Goal: Task Accomplishment & Management: Manage account settings

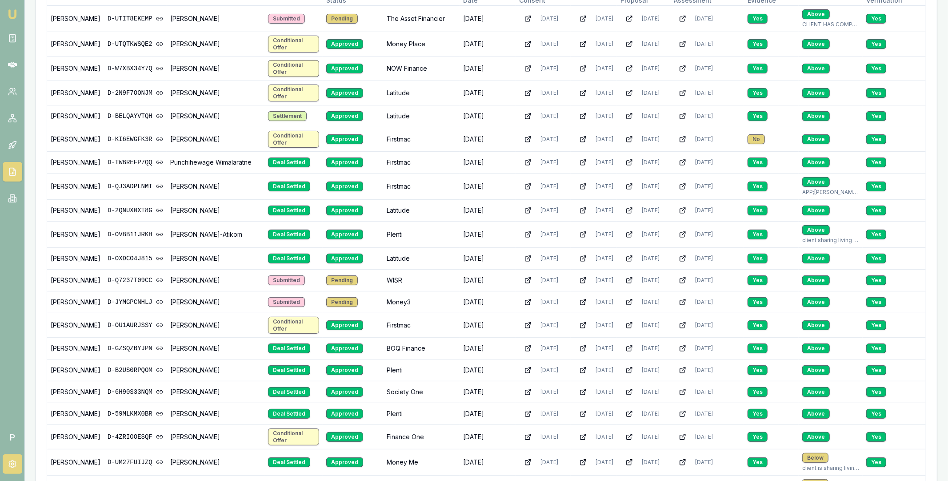
click at [9, 466] on icon at bounding box center [12, 464] width 7 height 8
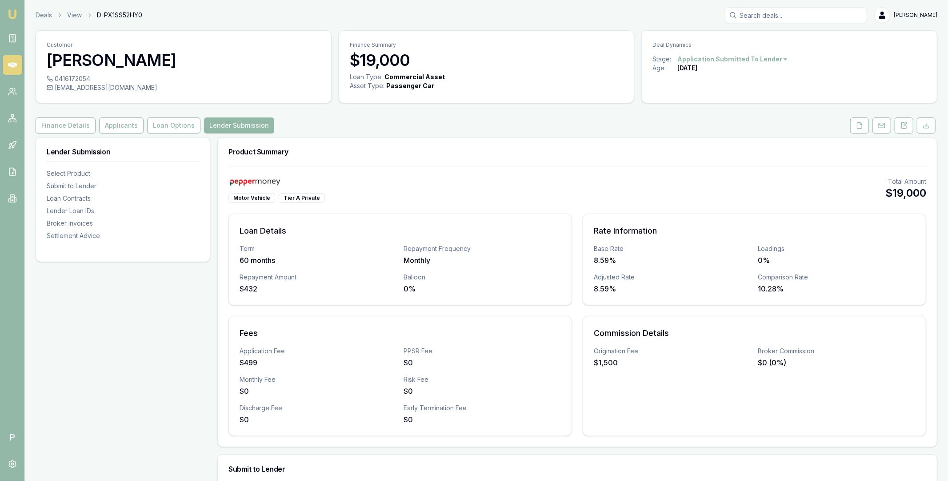
click at [767, 14] on input "Search deals" at bounding box center [796, 15] width 142 height 16
paste input "D-TBW8193NQW"
type input "D-TBW8193NQW"
click at [767, 54] on p "rowena2011@live.com.au" at bounding box center [796, 56] width 134 height 9
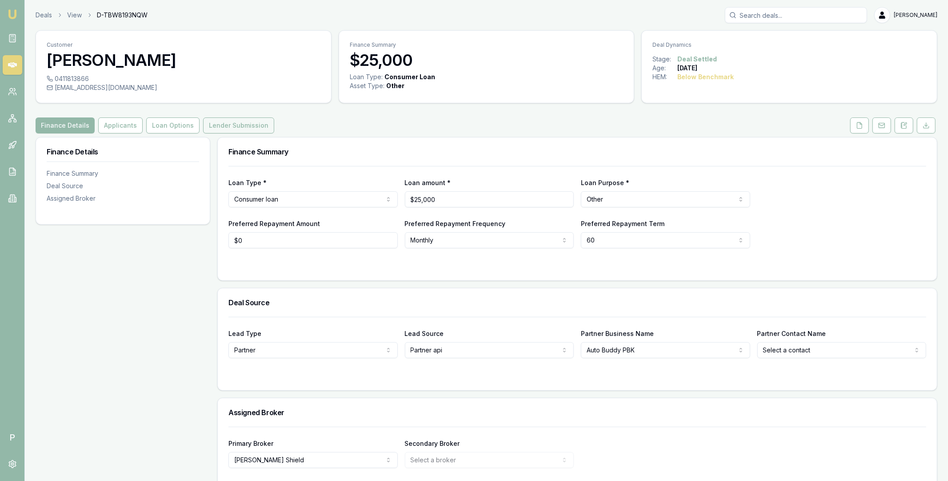
click at [242, 129] on button "Lender Submission" at bounding box center [238, 125] width 71 height 16
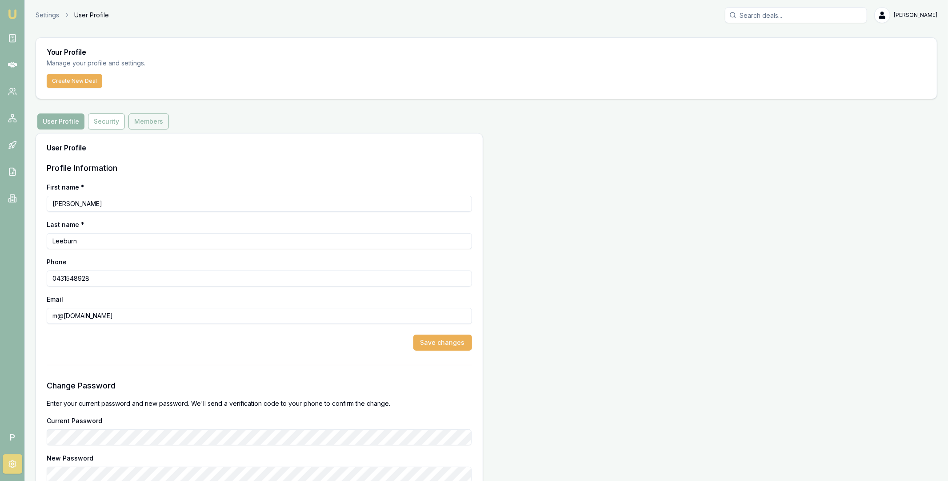
click at [141, 122] on button "Members" at bounding box center [148, 121] width 40 height 16
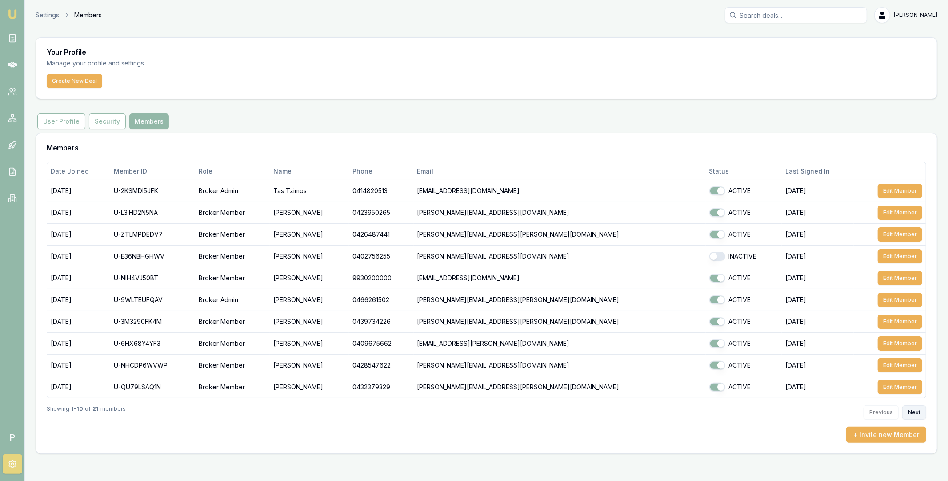
click at [918, 412] on button "Next" at bounding box center [915, 412] width 24 height 14
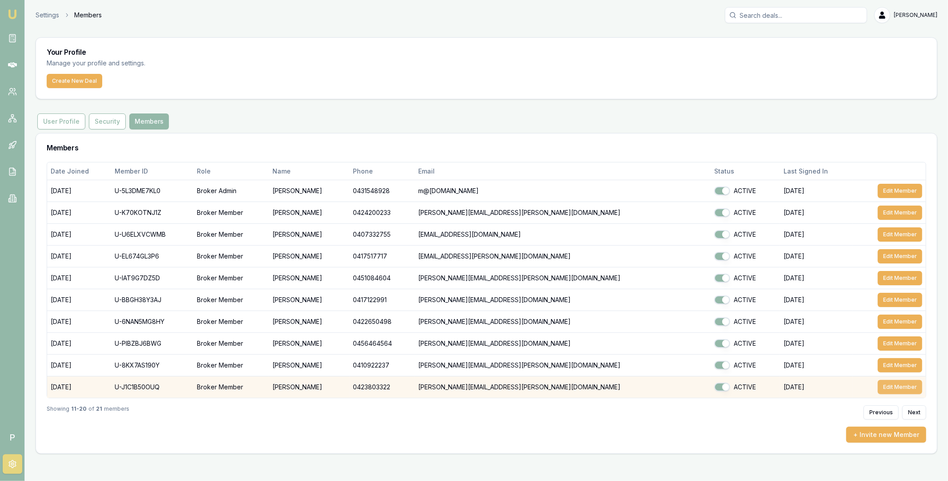
click at [903, 386] on button "Edit Member" at bounding box center [900, 387] width 44 height 14
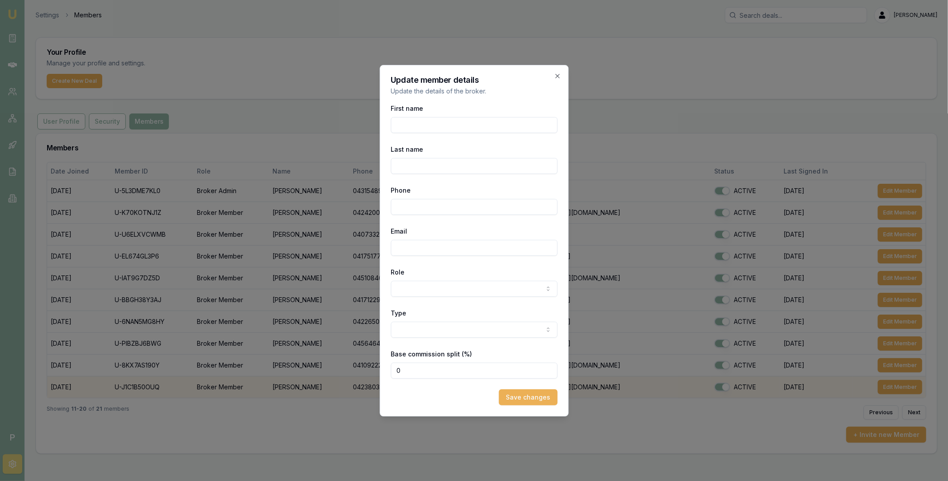
select select "BROKER_MEMBER"
select select "CONTRACTOR"
type input "[PERSON_NAME]"
type input "0423803322"
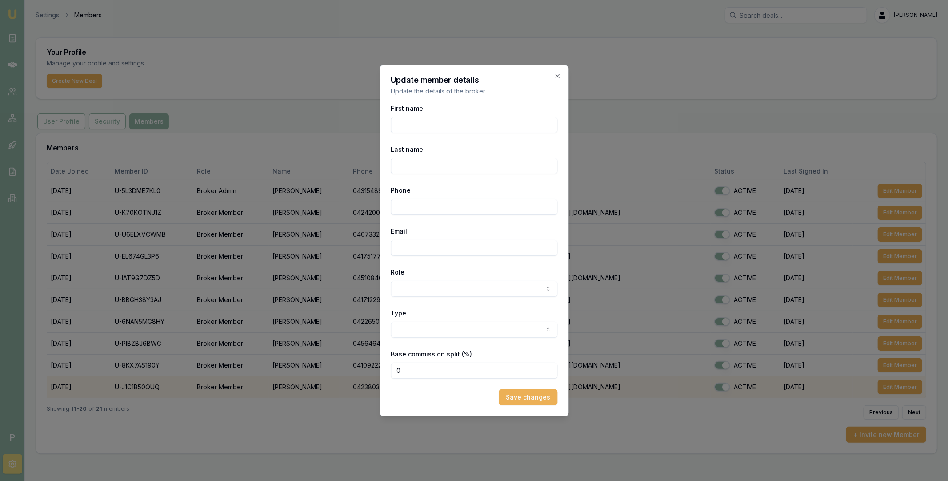
type input "steven.nguyen@emumoney.com.au"
type input "90"
click at [558, 75] on icon "button" at bounding box center [557, 76] width 4 height 4
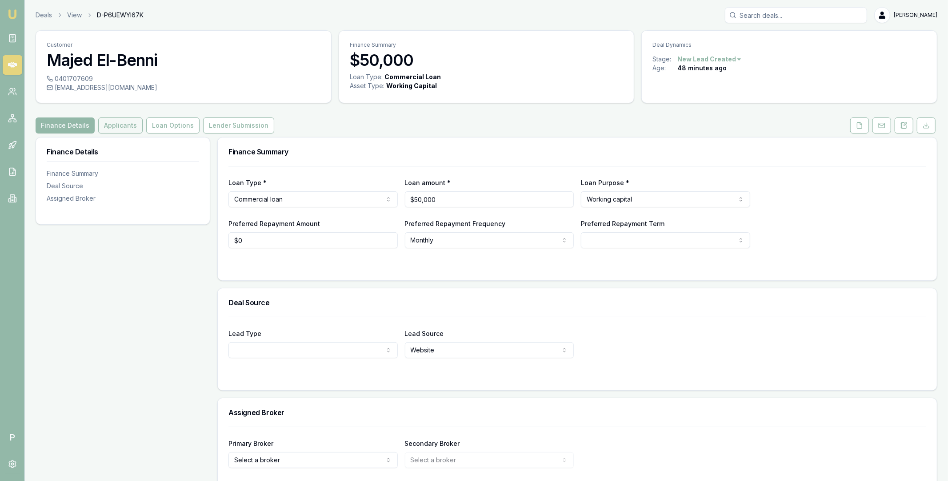
click at [118, 124] on button "Applicants" at bounding box center [120, 125] width 44 height 16
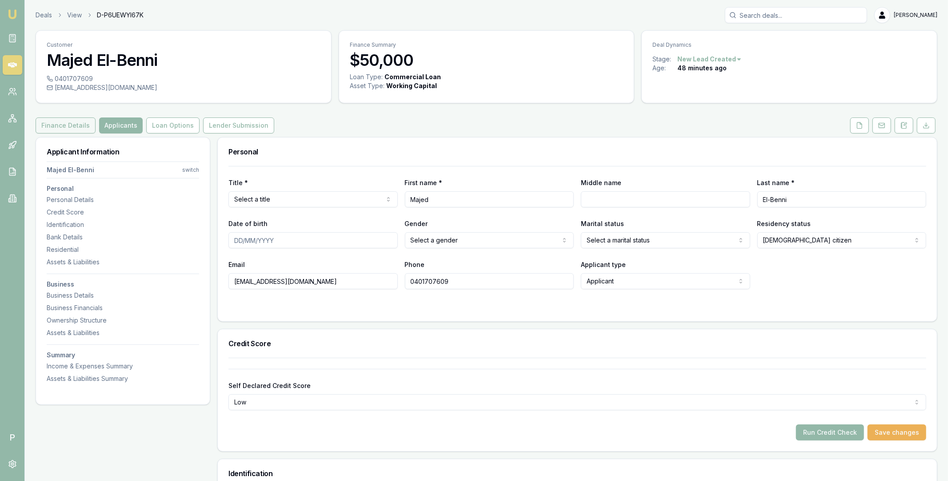
click at [72, 127] on button "Finance Details" at bounding box center [66, 125] width 60 height 16
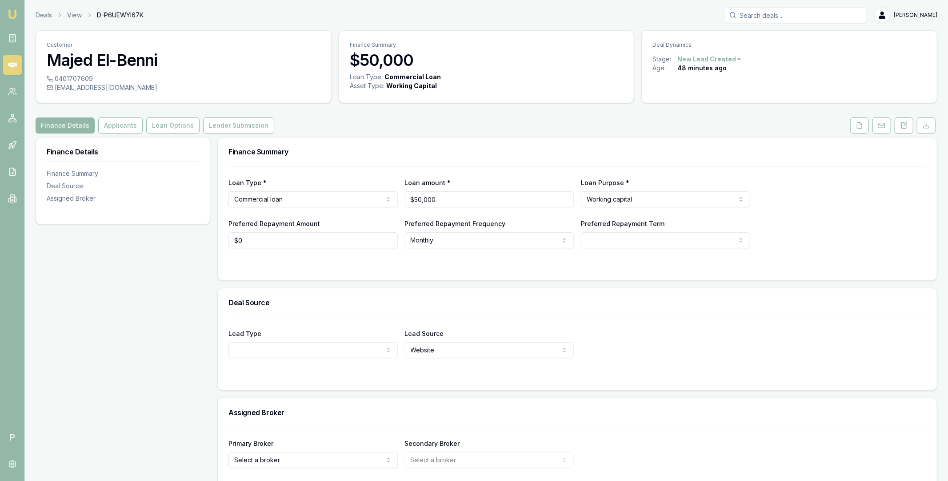
scroll to position [36, 0]
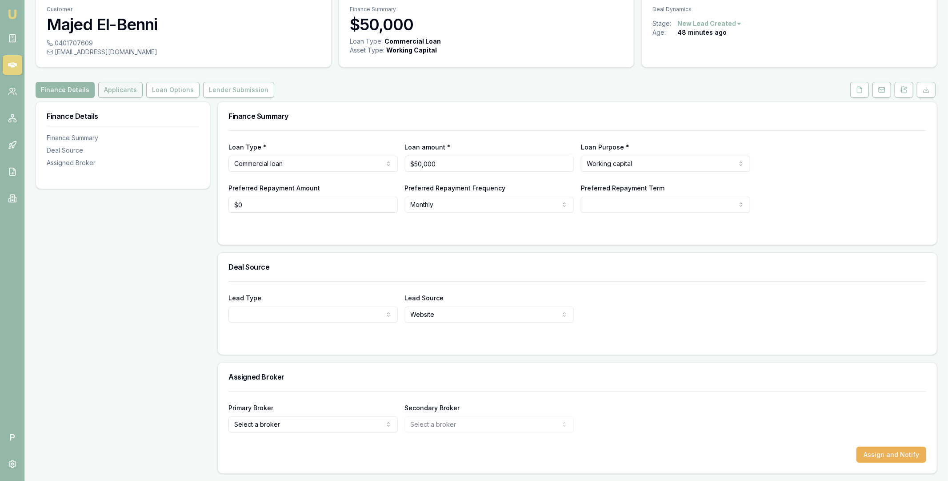
click at [123, 88] on button "Applicants" at bounding box center [120, 90] width 44 height 16
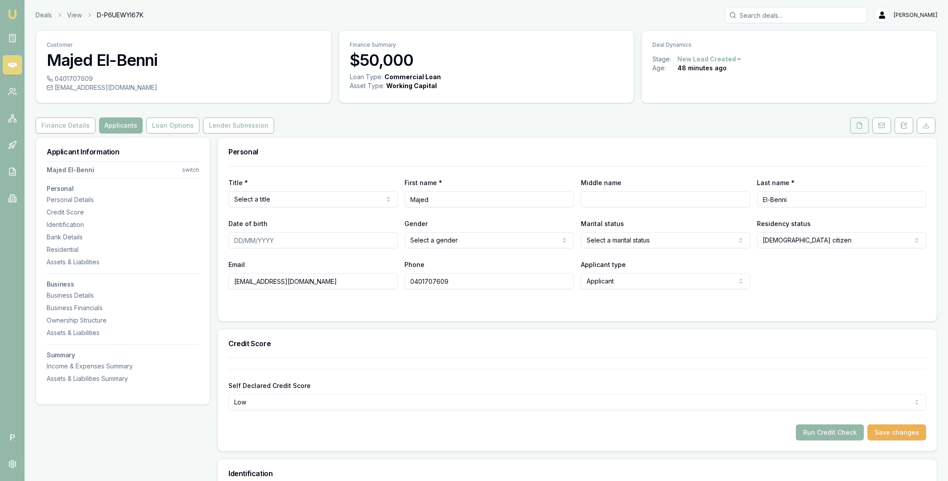
click at [860, 125] on icon at bounding box center [859, 125] width 7 height 7
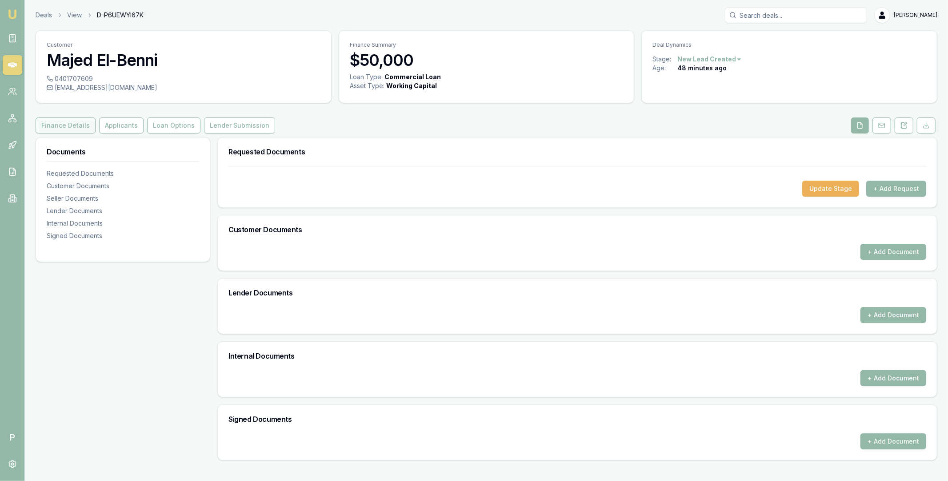
click at [59, 124] on button "Finance Details" at bounding box center [66, 125] width 60 height 16
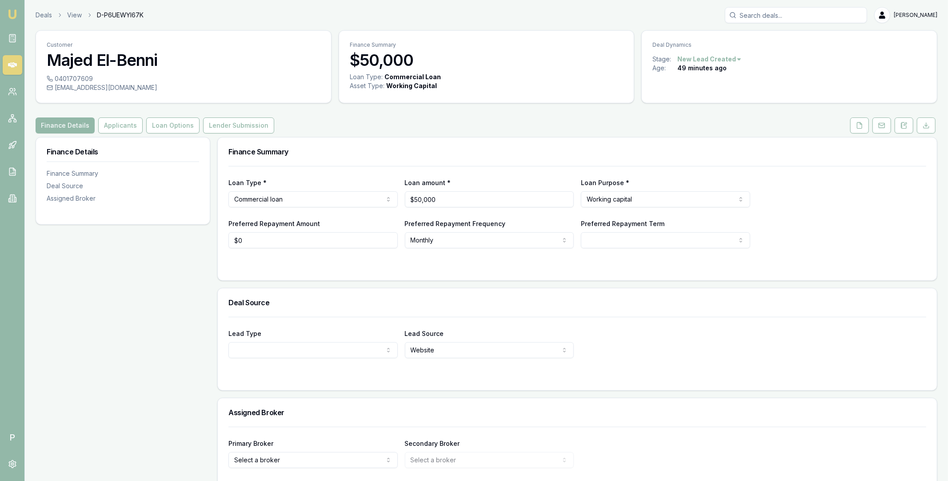
scroll to position [36, 0]
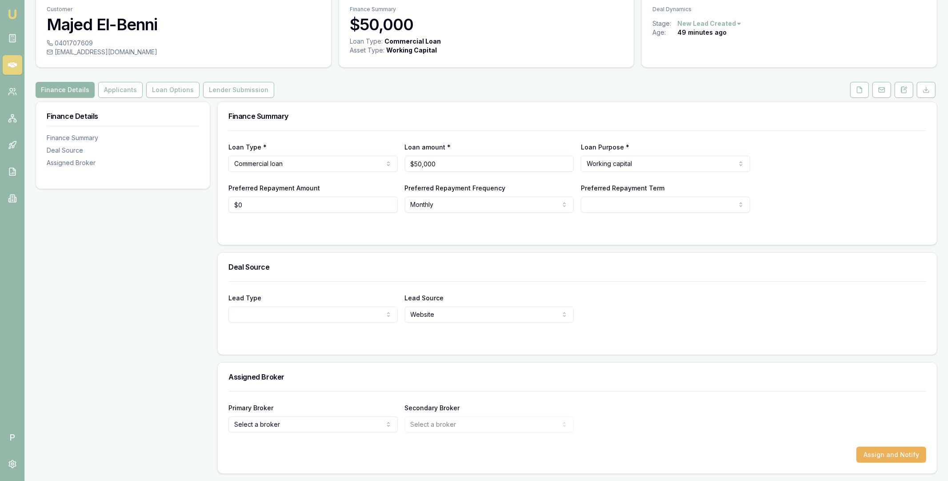
click at [297, 432] on html "Emu Broker P Deals View D-P6UEWYI67K Matt Leeburn Toggle Menu Customer Majed El…" at bounding box center [474, 204] width 948 height 481
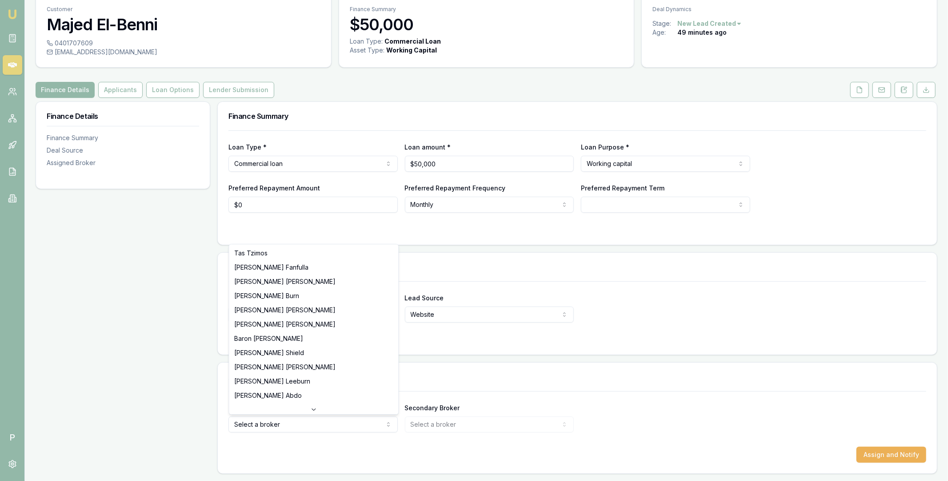
select select "U-K70KOTNJ1Z"
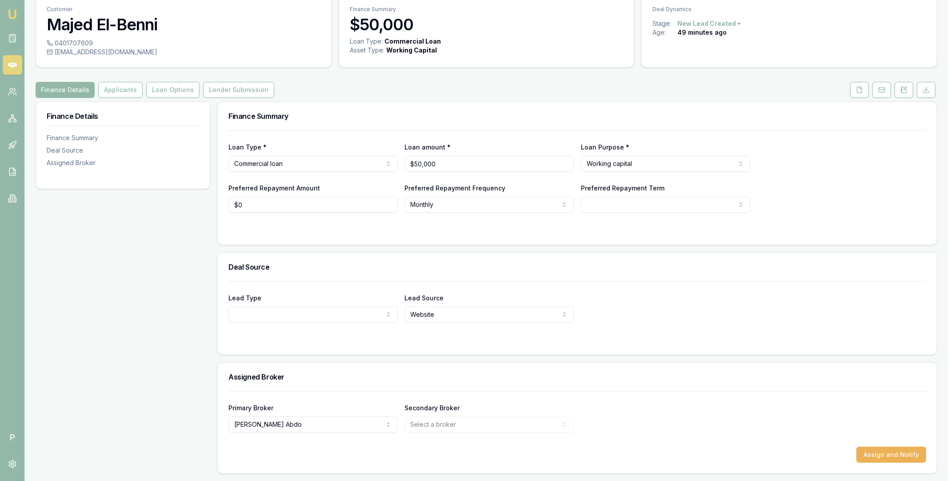
click at [609, 421] on div "Primary Broker Evette Abdo Tas Tzimos Jackson Fanfulla Pinkesh Patel Matt Burn …" at bounding box center [578, 417] width 698 height 30
click at [882, 456] on button "Assign and Notify" at bounding box center [892, 454] width 70 height 16
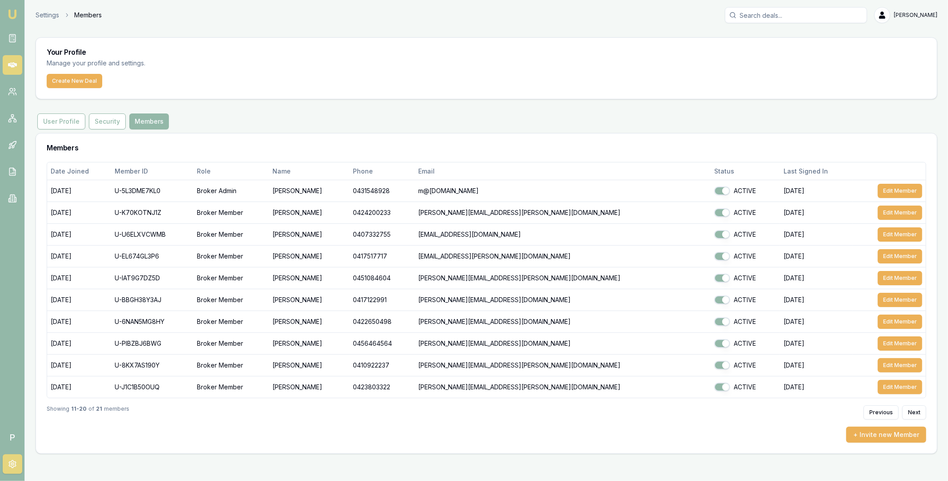
click at [14, 64] on icon at bounding box center [12, 64] width 9 height 5
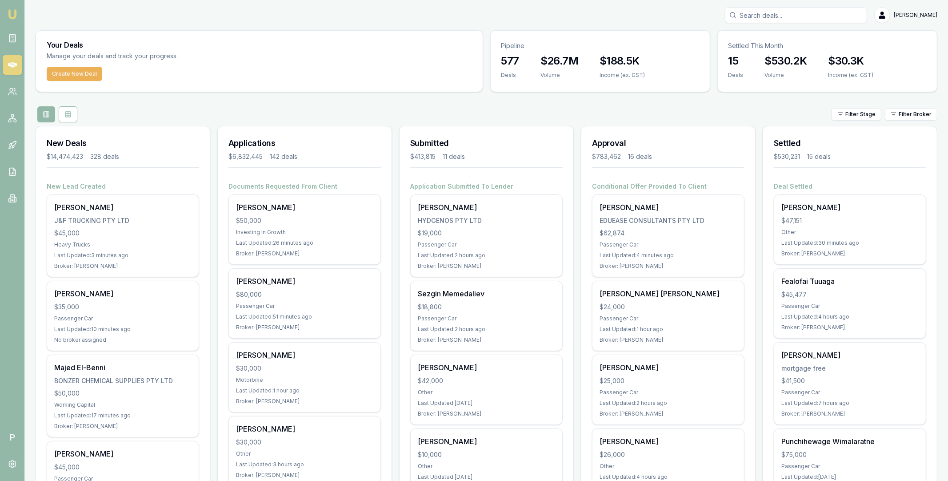
click at [786, 11] on input "Search deals" at bounding box center [796, 15] width 142 height 16
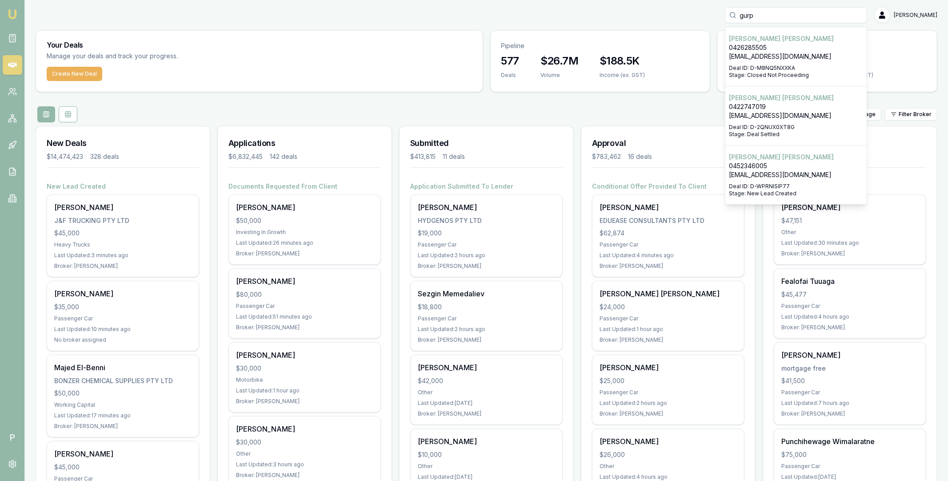
click at [760, 16] on input "gurp" at bounding box center [796, 15] width 142 height 16
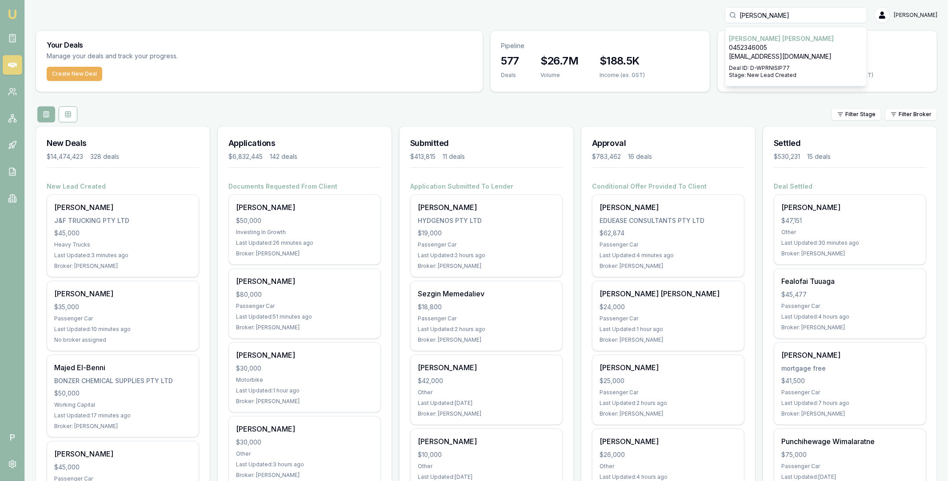
click at [759, 16] on input "jawand" at bounding box center [796, 15] width 142 height 16
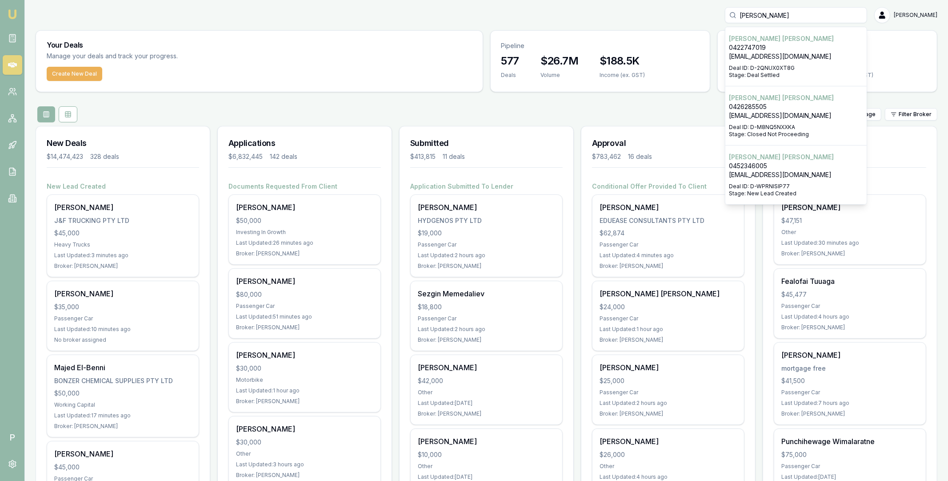
scroll to position [0, 0]
type input "gurpreet"
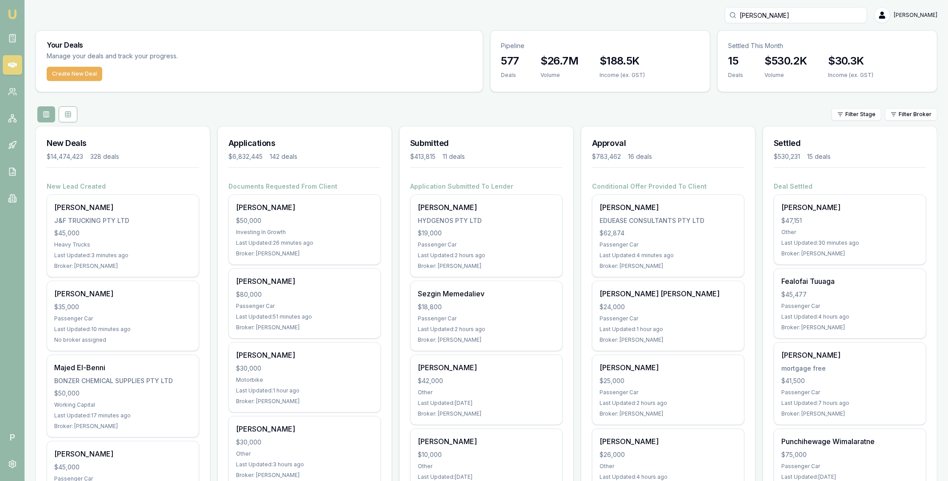
click at [569, 108] on div "Filter Stage Filter Broker" at bounding box center [487, 114] width 902 height 16
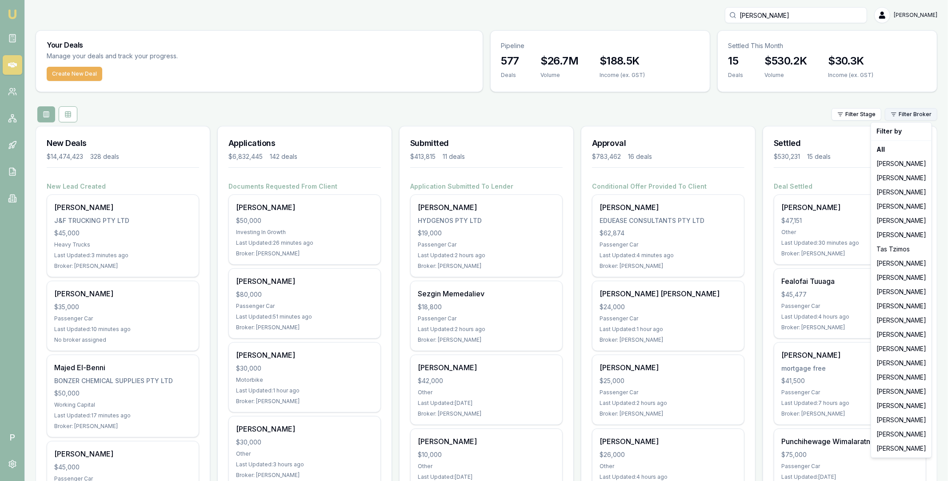
click at [902, 118] on html "Emu Broker P gurpreet Matt Leeburn Toggle Menu Your Deals Manage your deals and…" at bounding box center [474, 240] width 948 height 481
click at [886, 336] on div "[PERSON_NAME]" at bounding box center [901, 334] width 57 height 14
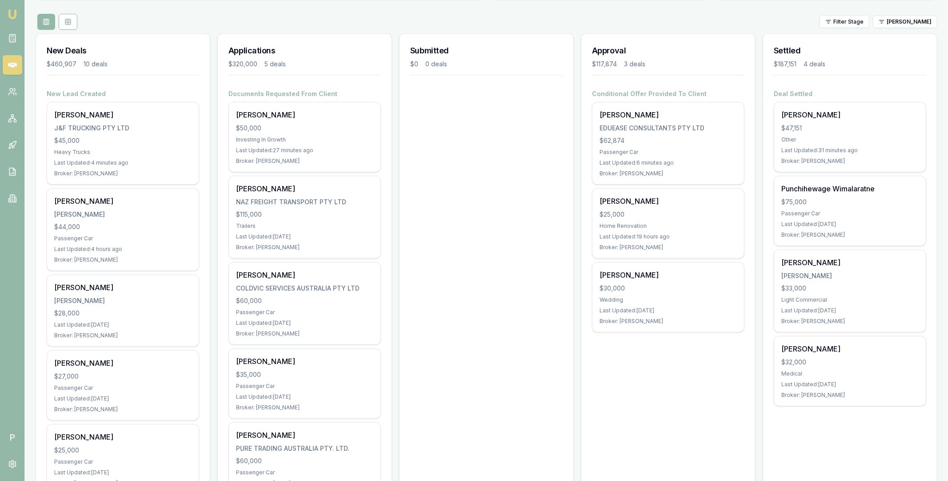
scroll to position [69, 0]
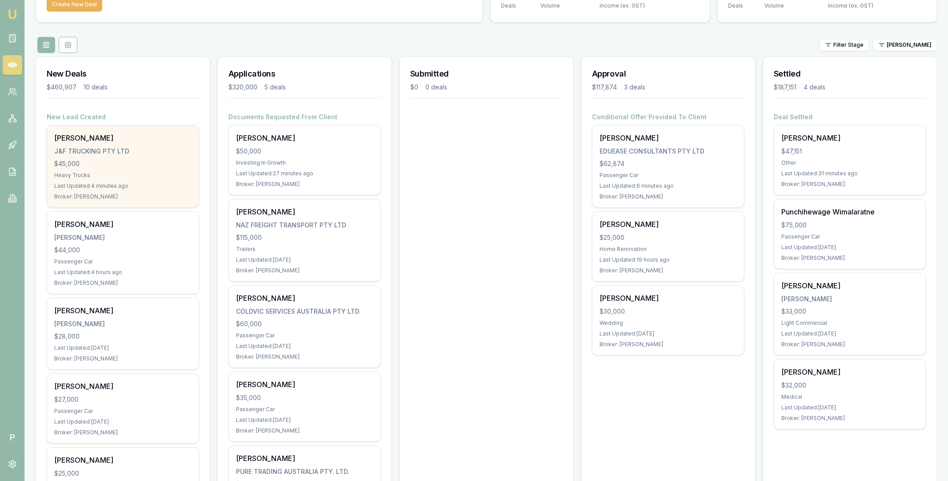
click at [128, 143] on div "Gurpreet Jawandha" at bounding box center [122, 137] width 137 height 11
click at [80, 140] on div "Gurpreet Jawandha" at bounding box center [122, 137] width 137 height 11
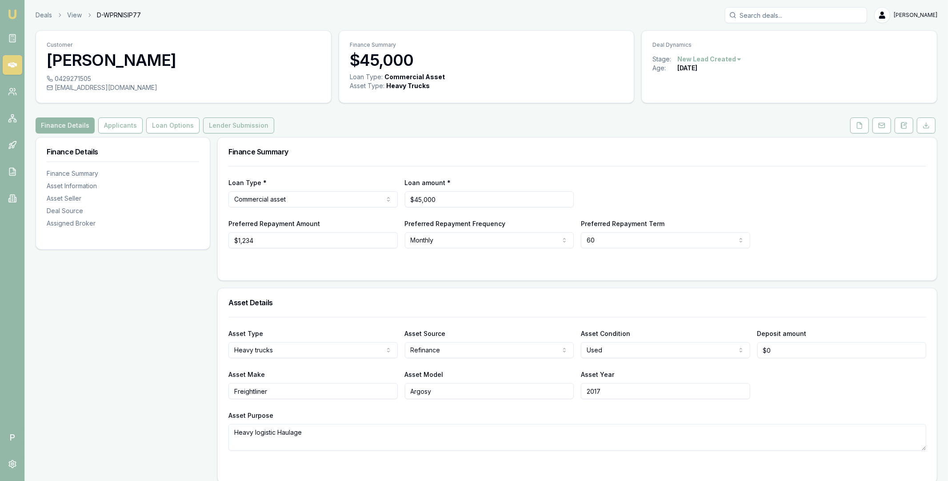
click at [239, 127] on button "Lender Submission" at bounding box center [238, 125] width 71 height 16
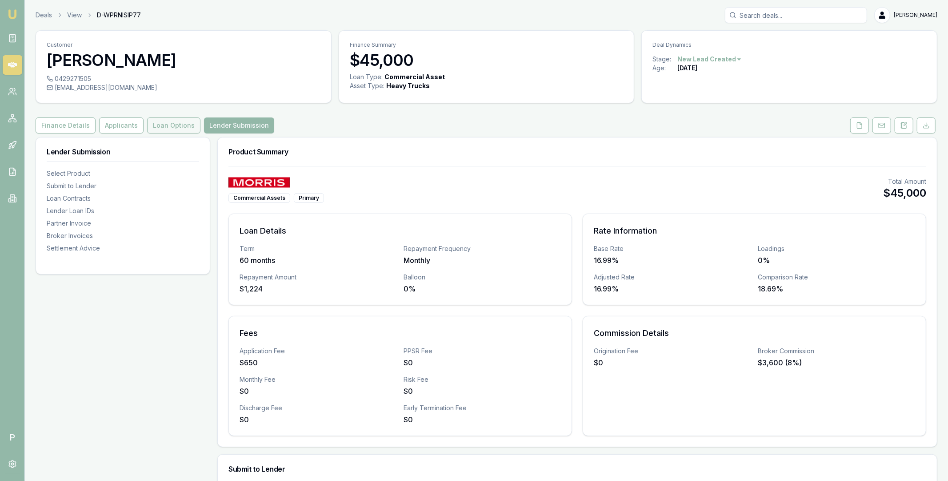
click at [172, 124] on button "Loan Options" at bounding box center [173, 125] width 53 height 16
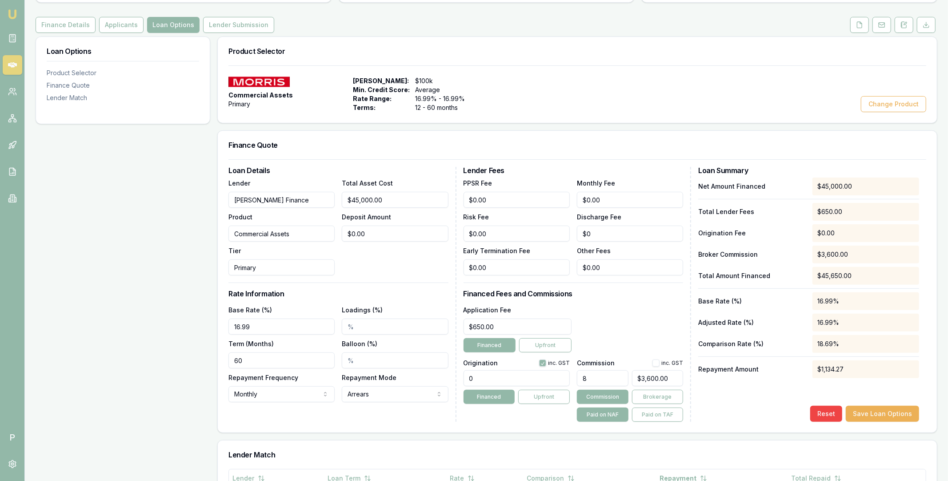
scroll to position [38, 0]
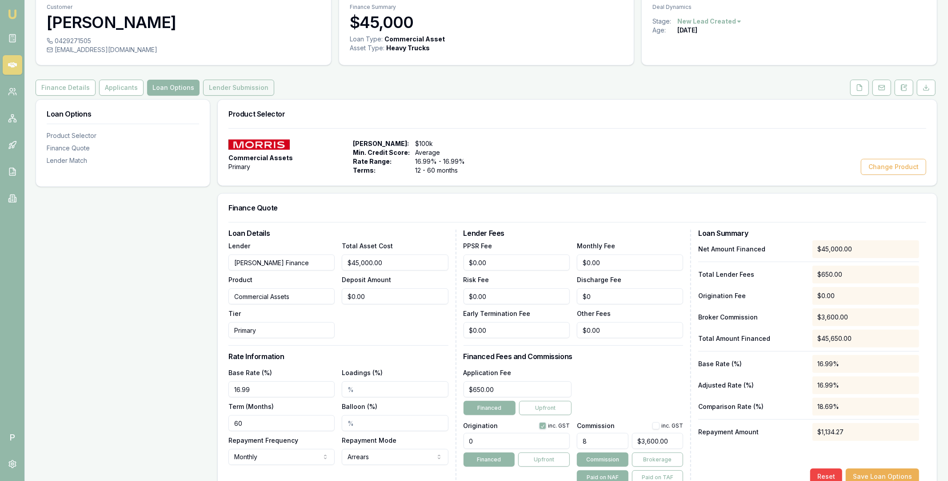
click at [252, 87] on button "Lender Submission" at bounding box center [238, 88] width 71 height 16
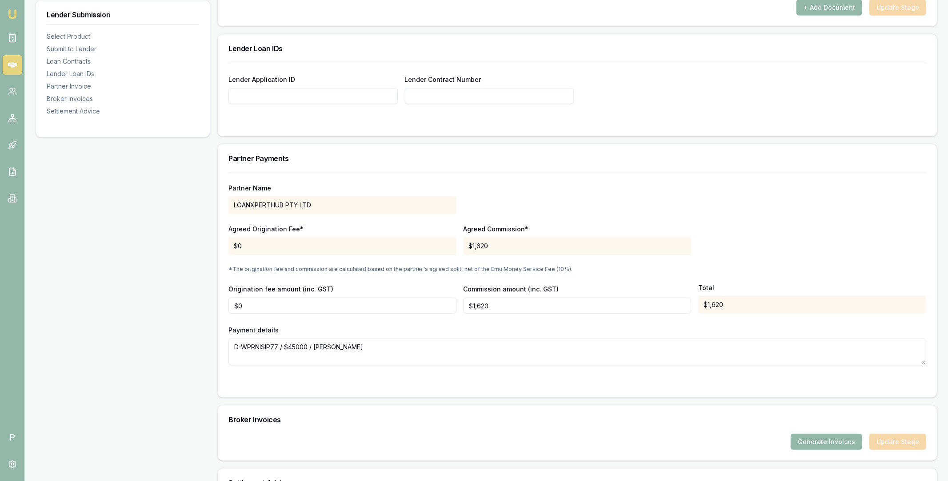
scroll to position [665, 0]
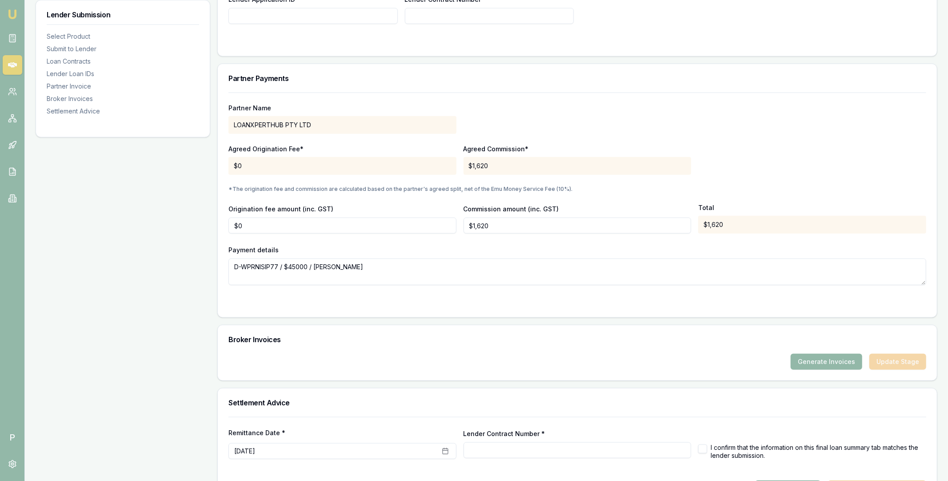
click at [373, 206] on div "Origination fee amount (inc. GST) $0" at bounding box center [343, 218] width 228 height 30
click at [10, 64] on icon at bounding box center [12, 64] width 9 height 9
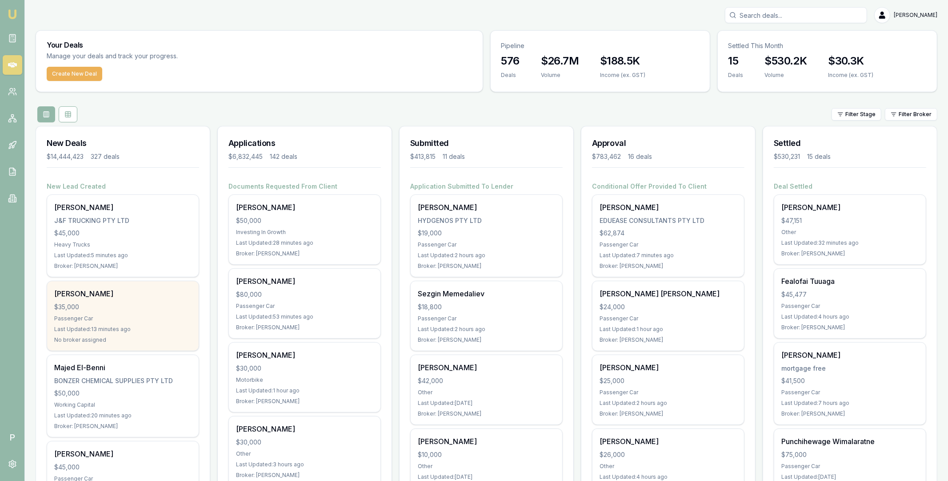
click at [132, 297] on div "[PERSON_NAME]" at bounding box center [122, 293] width 137 height 11
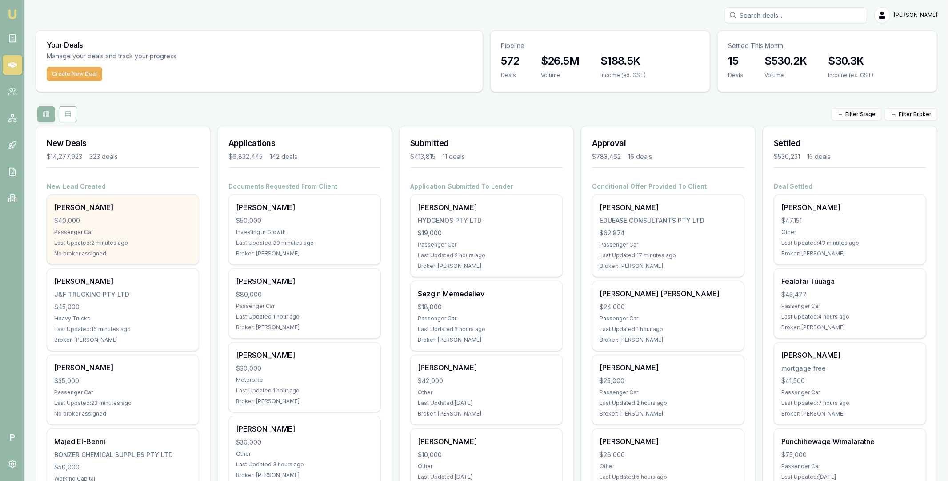
click at [146, 215] on div "Matt Leeburn $40,000 Passenger Car Last Updated: 2 minutes ago No broker assign…" at bounding box center [123, 229] width 152 height 69
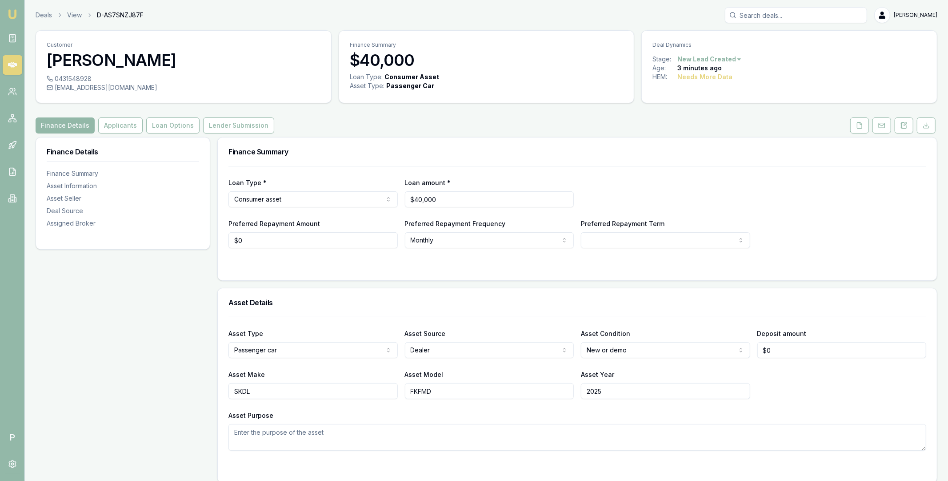
click at [736, 58] on html "Emu Broker P Deals View D-AS7SNZJ87F [PERSON_NAME] Toggle Menu Customer [PERSON…" at bounding box center [474, 240] width 948 height 481
click at [706, 175] on div "- Other" at bounding box center [708, 175] width 52 height 14
click at [11, 70] on link at bounding box center [13, 65] width 20 height 20
click at [241, 124] on button "Lender Submission" at bounding box center [238, 125] width 71 height 16
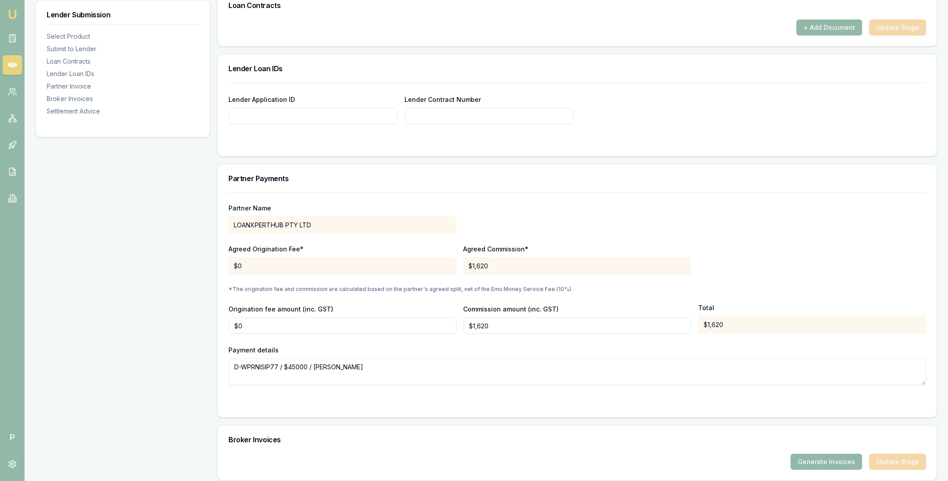
scroll to position [586, 0]
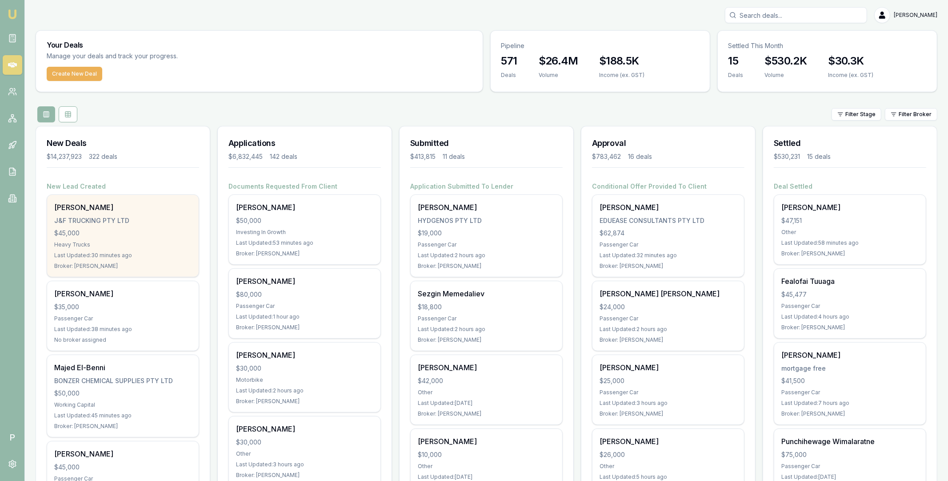
click at [124, 215] on div "Gurpreet Jawandha J&F TRUCKING PTY LTD $45,000 Heavy Trucks Last Updated: 30 mi…" at bounding box center [123, 236] width 152 height 82
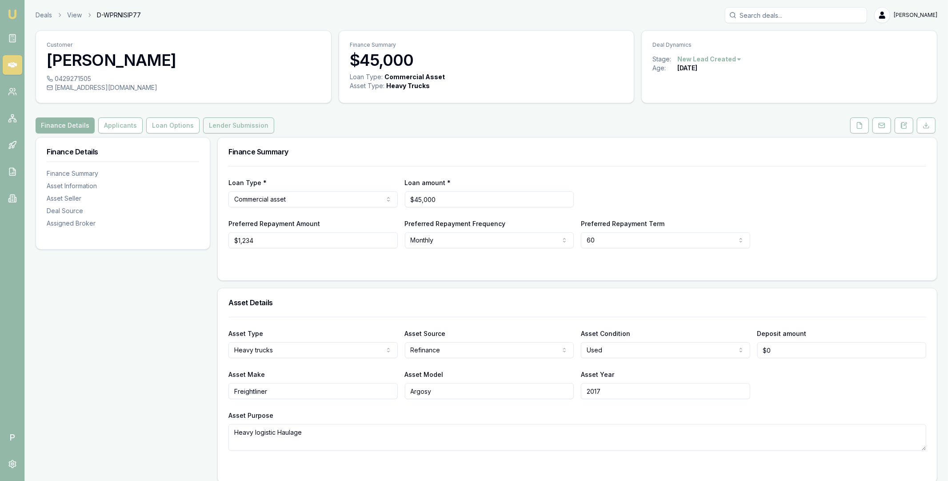
click at [229, 128] on button "Lender Submission" at bounding box center [238, 125] width 71 height 16
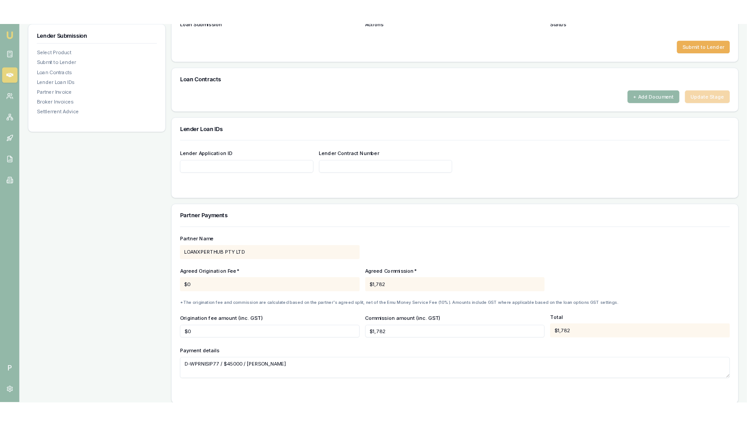
scroll to position [527, 0]
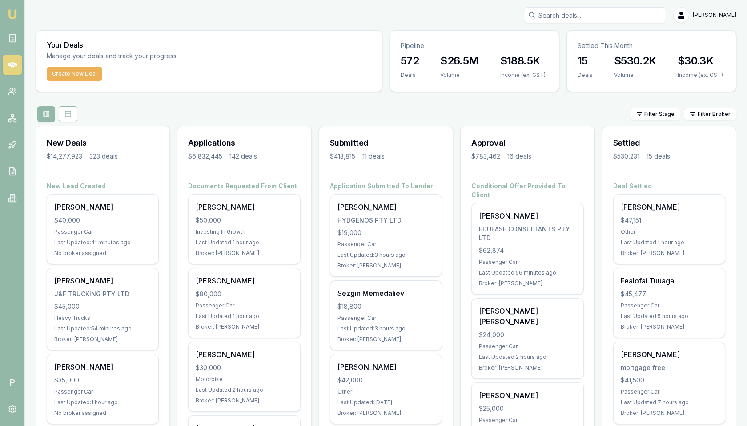
click at [108, 211] on div "[PERSON_NAME]" at bounding box center [102, 207] width 97 height 11
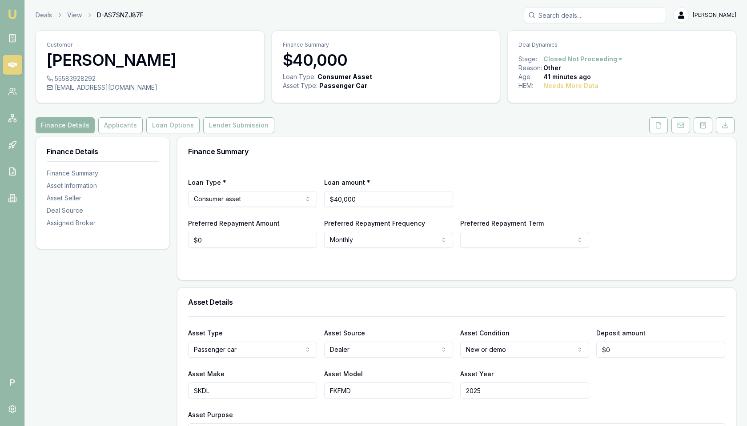
click at [583, 56] on html "Emu Broker P Deals View D-AS7SNZJ87F Matt Leeburn Toggle Menu Customer Matt Lee…" at bounding box center [373, 213] width 747 height 426
click at [642, 84] on html "Emu Broker P Deals View D-AS7SNZJ87F Matt Leeburn Toggle Menu Customer Matt Lee…" at bounding box center [373, 213] width 747 height 426
click at [131, 16] on span "D-AS7SNZJ87F" at bounding box center [120, 15] width 47 height 9
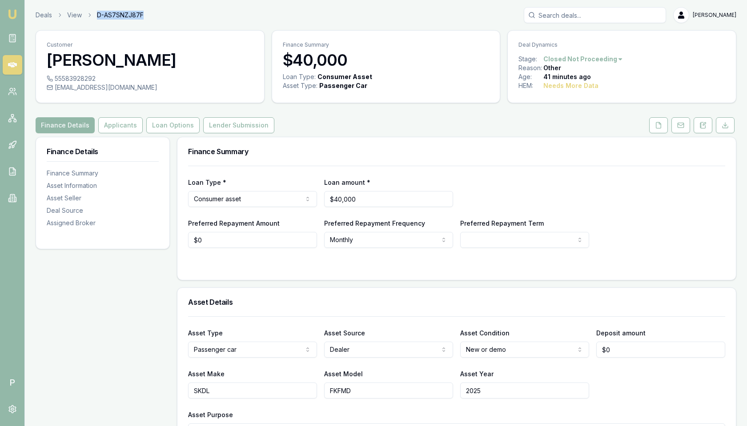
copy span "D-AS7SNZJ87F"
click at [465, 131] on div "Finance Details Applicants Loan Options Lender Submission" at bounding box center [386, 125] width 701 height 16
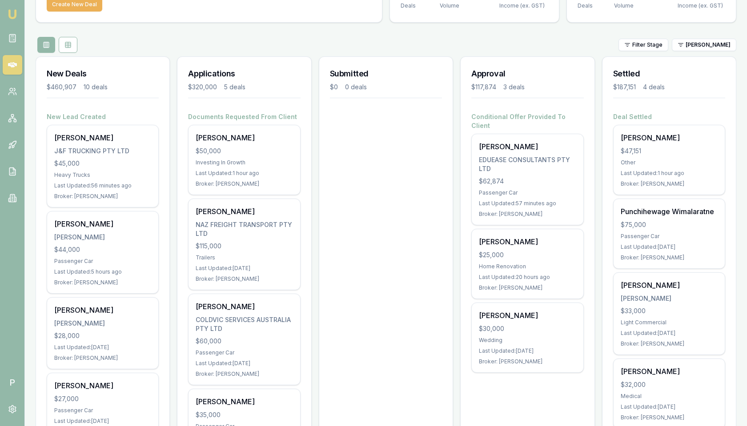
click at [10, 65] on icon at bounding box center [12, 64] width 9 height 5
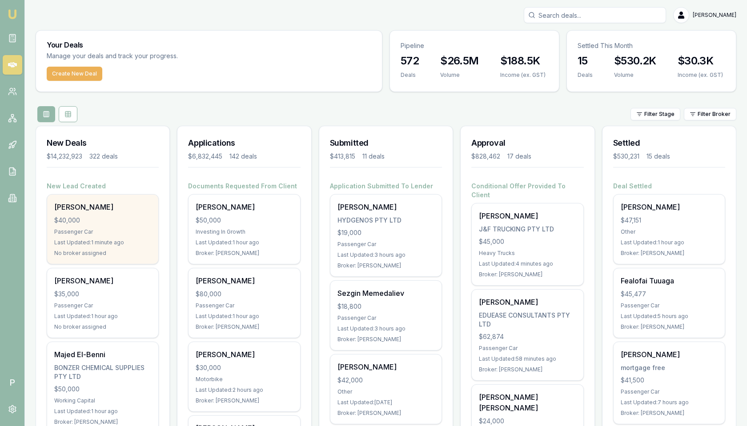
click at [108, 210] on div "[PERSON_NAME]" at bounding box center [102, 207] width 97 height 11
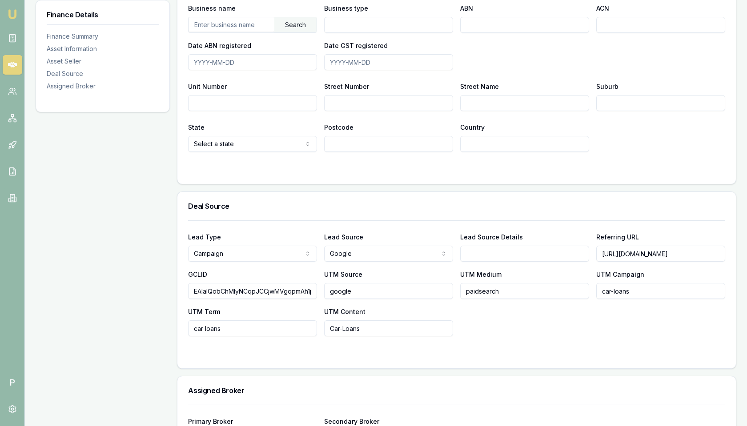
scroll to position [634, 0]
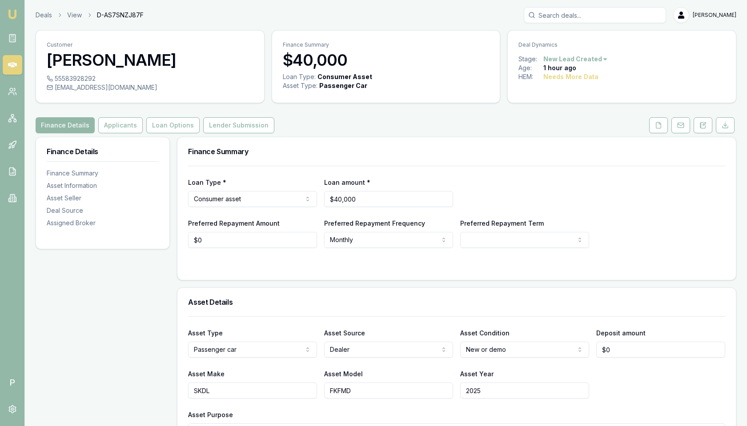
click at [14, 58] on link at bounding box center [13, 65] width 20 height 20
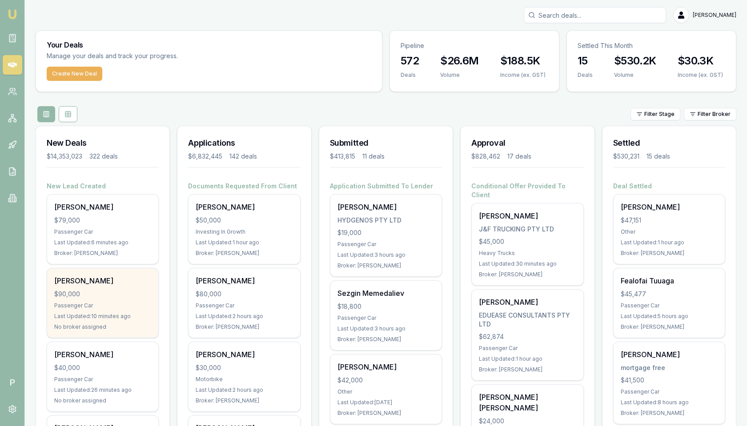
click at [116, 293] on div "$90,000" at bounding box center [102, 294] width 97 height 9
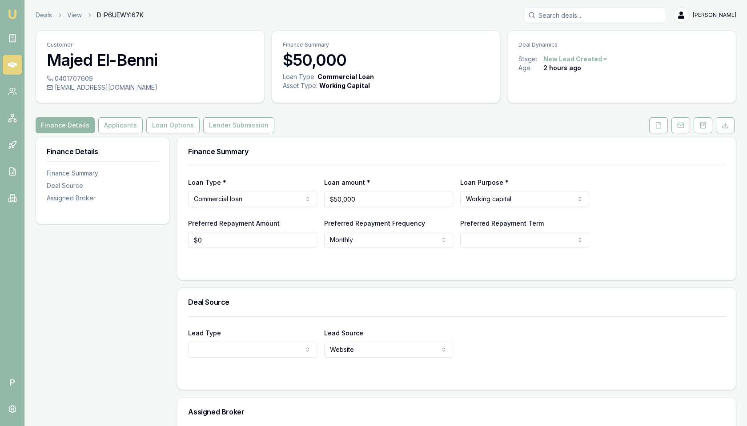
select select "U-K70KOTNJ1Z"
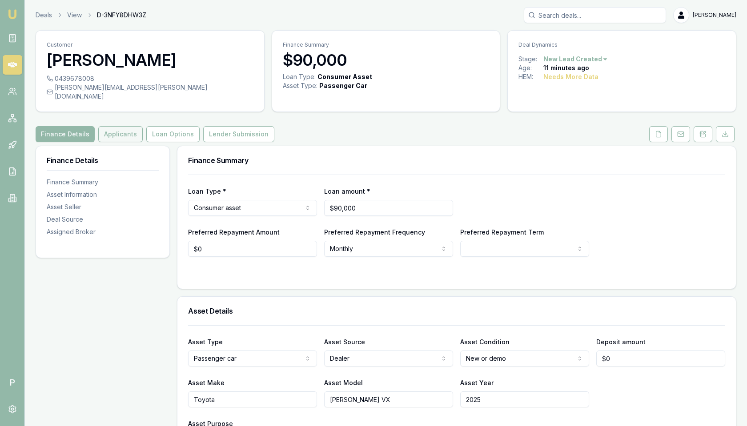
click at [128, 126] on button "Applicants" at bounding box center [120, 134] width 44 height 16
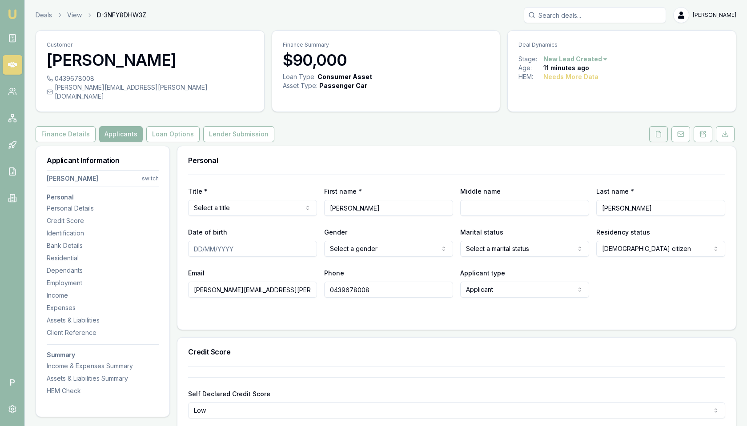
click at [655, 132] on button at bounding box center [658, 134] width 19 height 16
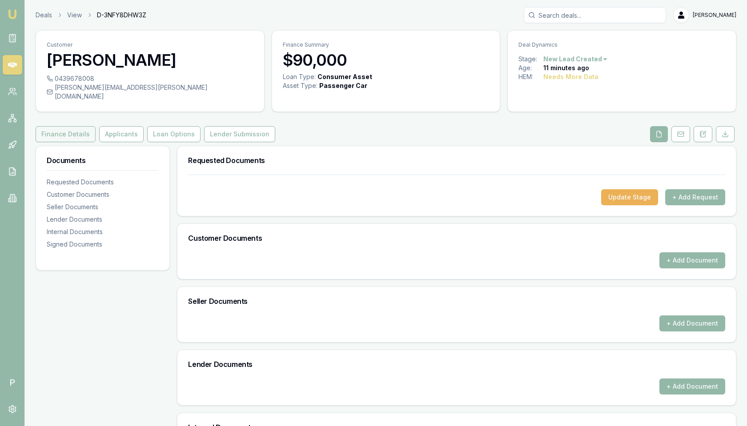
click at [73, 126] on button "Finance Details" at bounding box center [66, 134] width 60 height 16
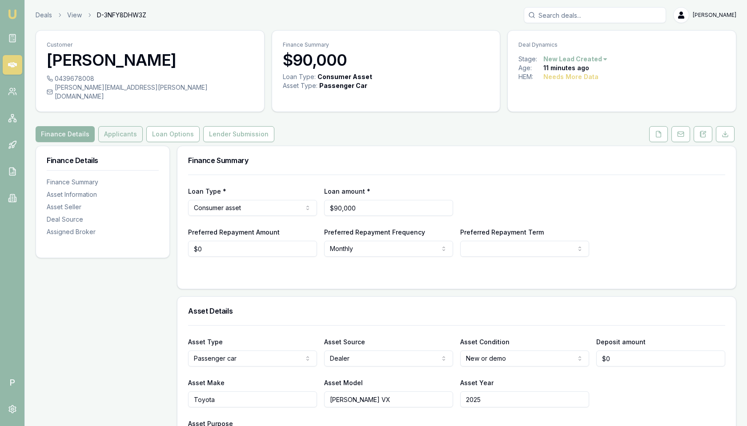
click at [122, 127] on button "Applicants" at bounding box center [120, 134] width 44 height 16
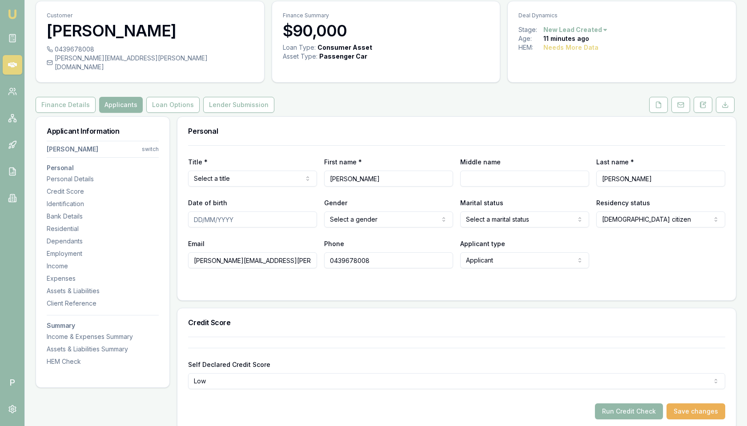
scroll to position [60, 0]
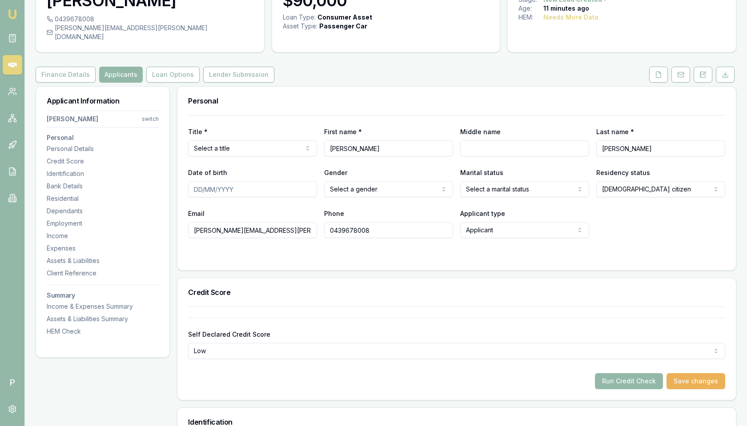
click at [253, 337] on html "Emu Broker P Deals View D-3NFY8DHW3Z Matt Leeburn Toggle Menu Customer Cameron …" at bounding box center [373, 153] width 747 height 426
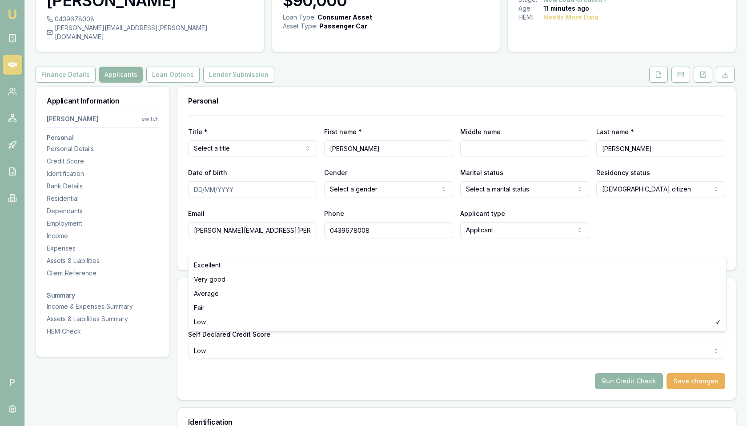
select select "AVERAGE"
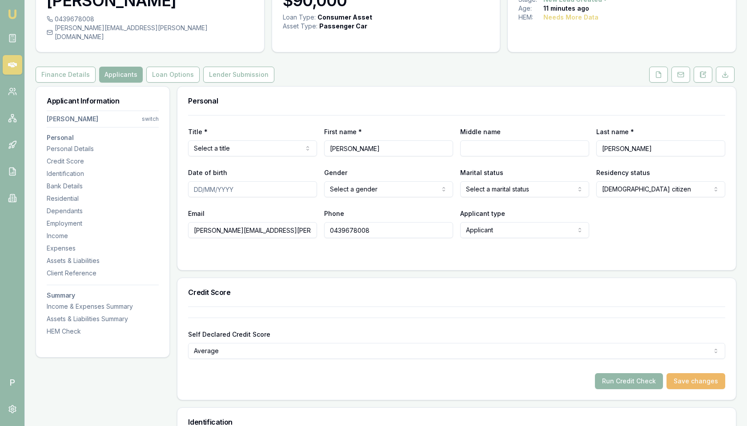
click at [686, 373] on button "Save changes" at bounding box center [695, 381] width 59 height 16
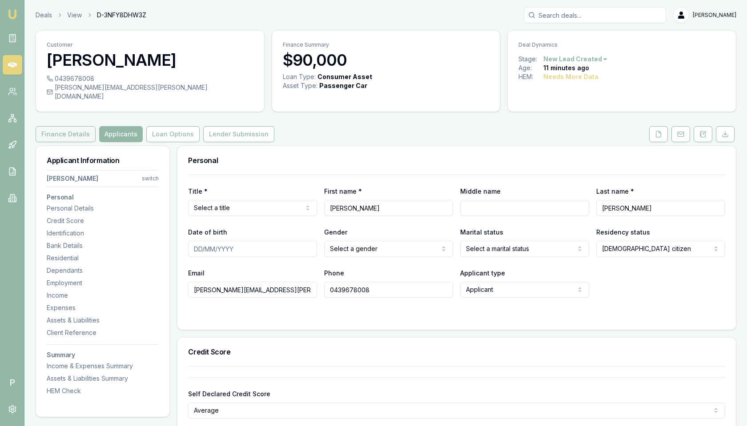
click at [78, 128] on button "Finance Details" at bounding box center [66, 134] width 60 height 16
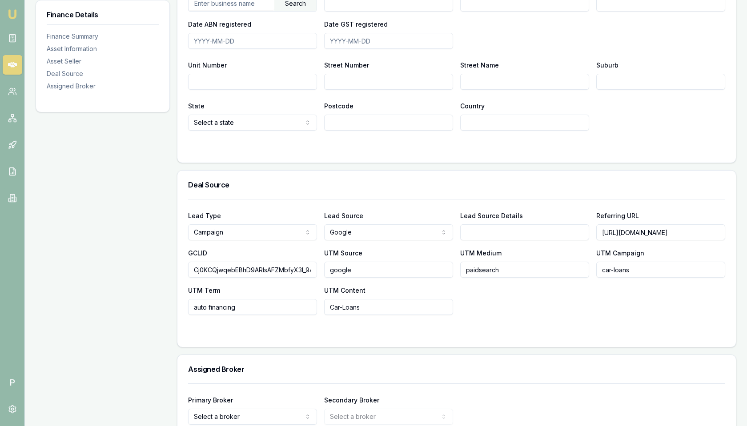
scroll to position [634, 0]
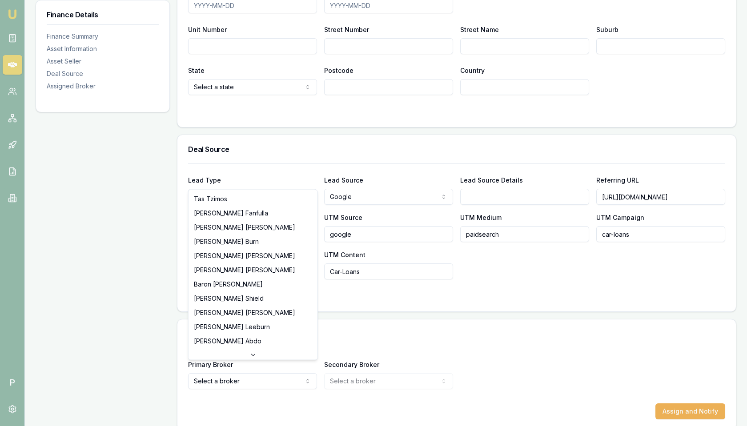
select select "U-6HX68Y4YF3"
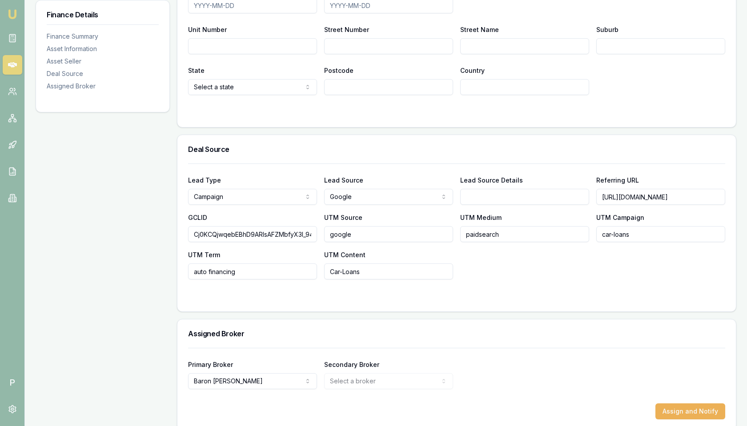
click at [522, 371] on div "Primary Broker Baron Ketterman Tas Tzimos Jackson Fanfulla Pinkesh Patel Matt B…" at bounding box center [456, 374] width 537 height 30
click at [674, 404] on button "Assign and Notify" at bounding box center [690, 412] width 70 height 16
click at [14, 66] on icon at bounding box center [12, 64] width 9 height 9
